Goal: Task Accomplishment & Management: Use online tool/utility

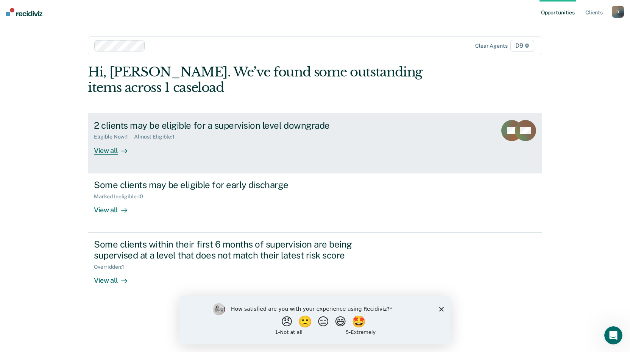
click at [176, 143] on div "2 clients may be eligible for a supervision level downgrade Eligible Now : 1 Al…" at bounding box center [236, 137] width 284 height 35
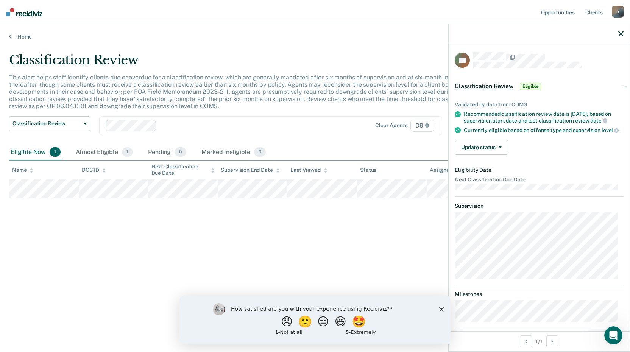
click at [295, 240] on div "Classification Review This alert helps staff identify clients due or overdue fo…" at bounding box center [315, 173] width 612 height 243
click at [334, 233] on div "Classification Review This alert helps staff identify clients due or overdue fo…" at bounding box center [315, 173] width 612 height 243
click at [388, 210] on div "Classification Review This alert helps staff identify clients due or overdue fo…" at bounding box center [315, 173] width 612 height 243
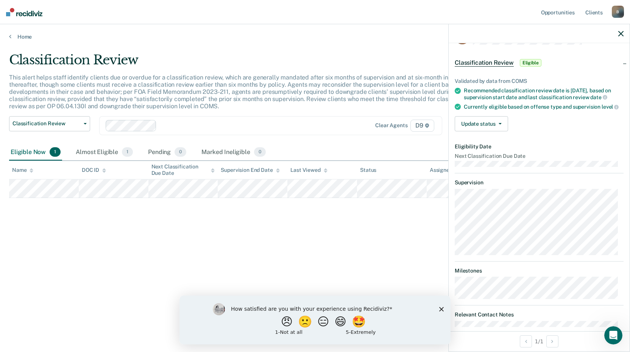
scroll to position [47, 0]
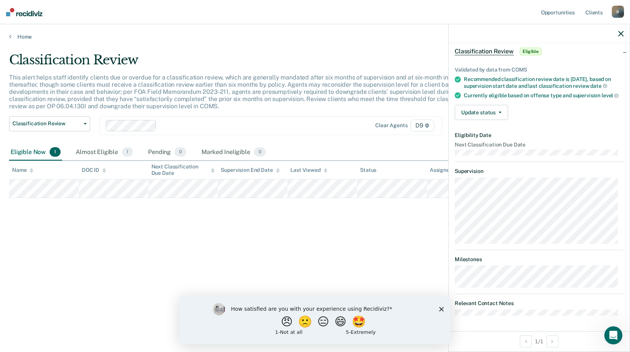
click at [200, 247] on div "Classification Review This alert helps staff identify clients due or overdue fo…" at bounding box center [315, 173] width 612 height 243
click at [135, 259] on div "Classification Review This alert helps staff identify clients due or overdue fo…" at bounding box center [315, 173] width 612 height 243
